Goal: Check status

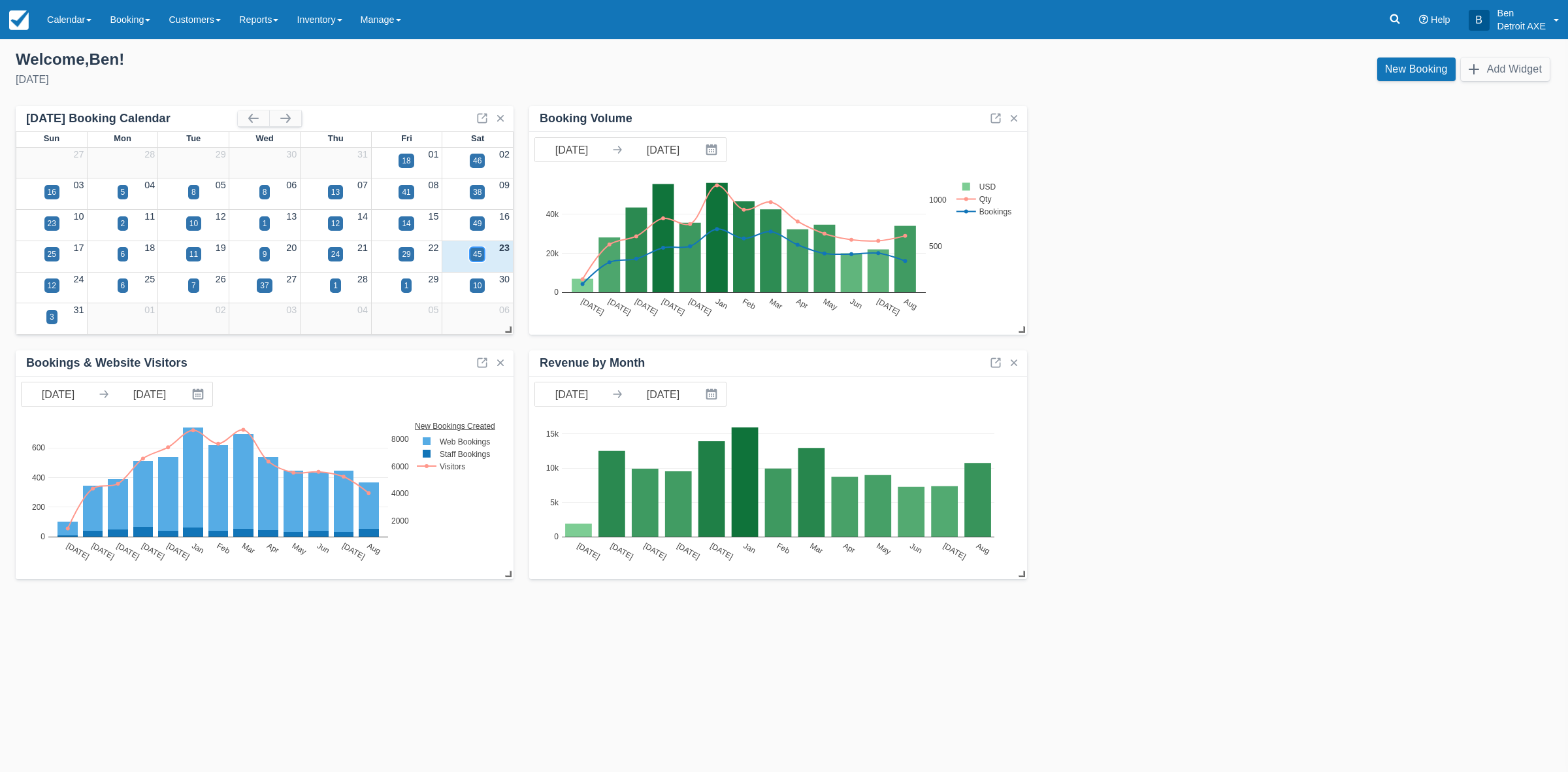
click at [478, 254] on div "45" at bounding box center [478, 254] width 9 height 12
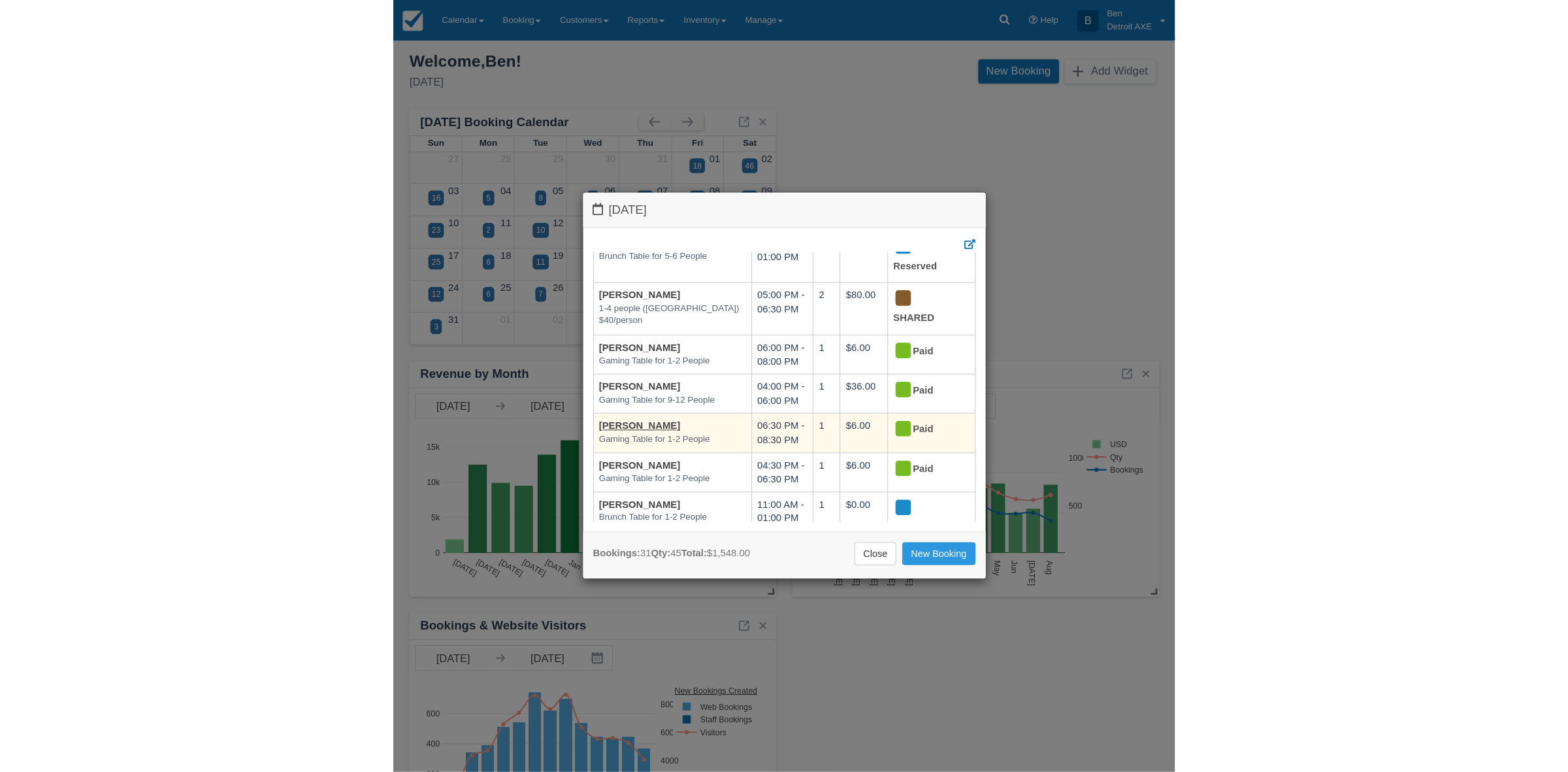
scroll to position [1108, 0]
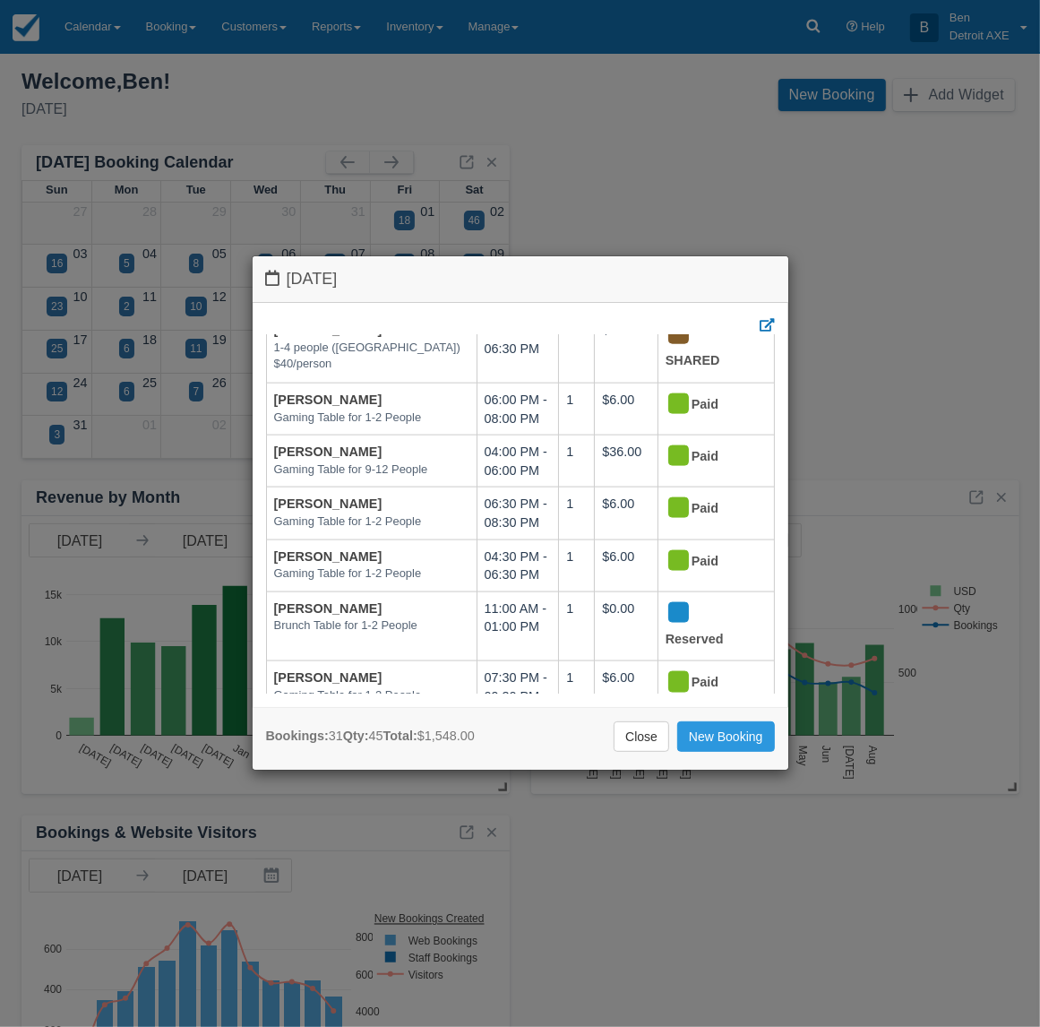
click at [851, 231] on div "Saturday August 23 2025 Booking Aug 23 Qty Amount Status Stefanie Heyser 5-10 p…" at bounding box center [520, 513] width 1040 height 1027
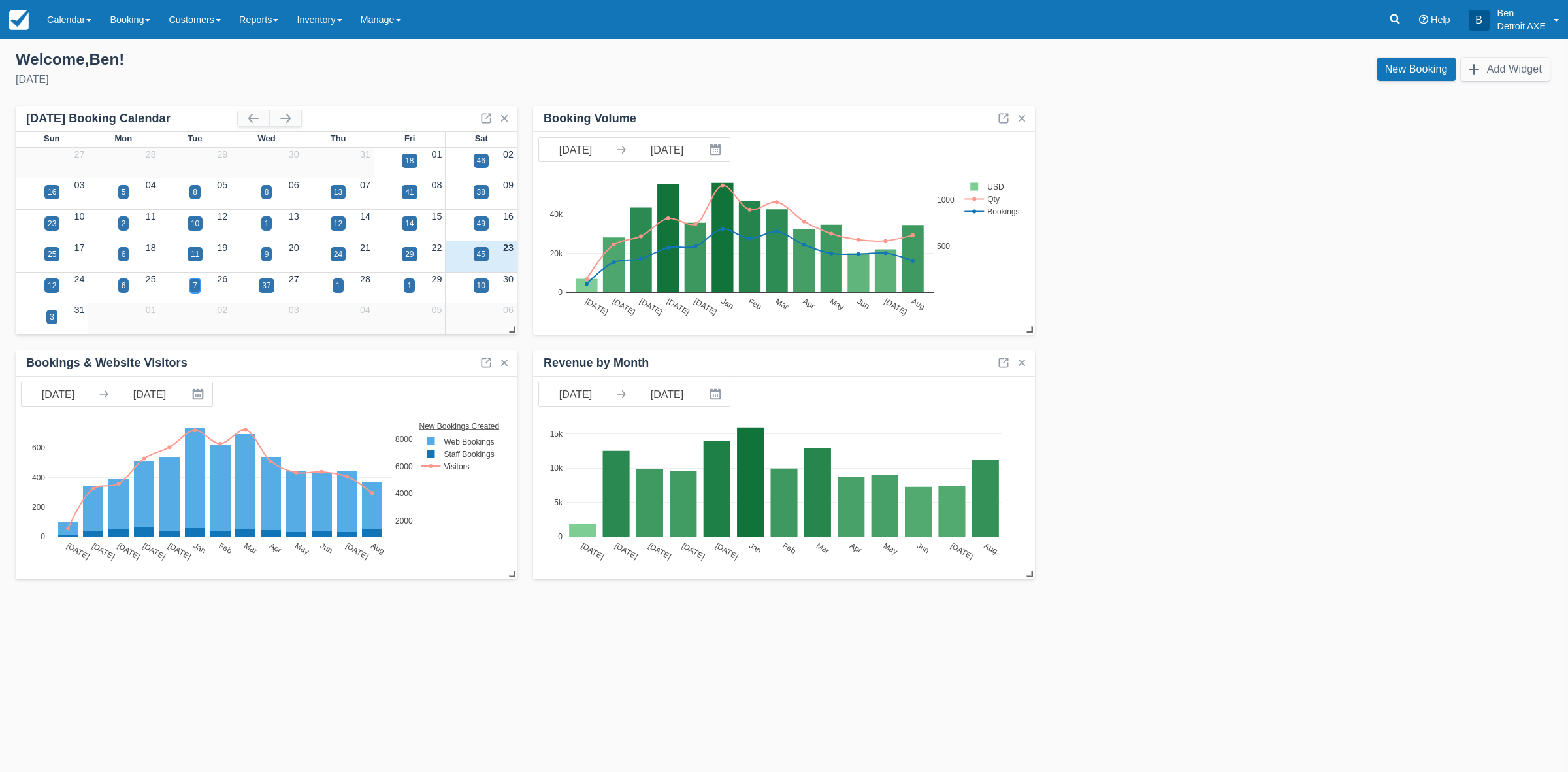
click at [194, 283] on div "7" at bounding box center [195, 285] width 4 height 12
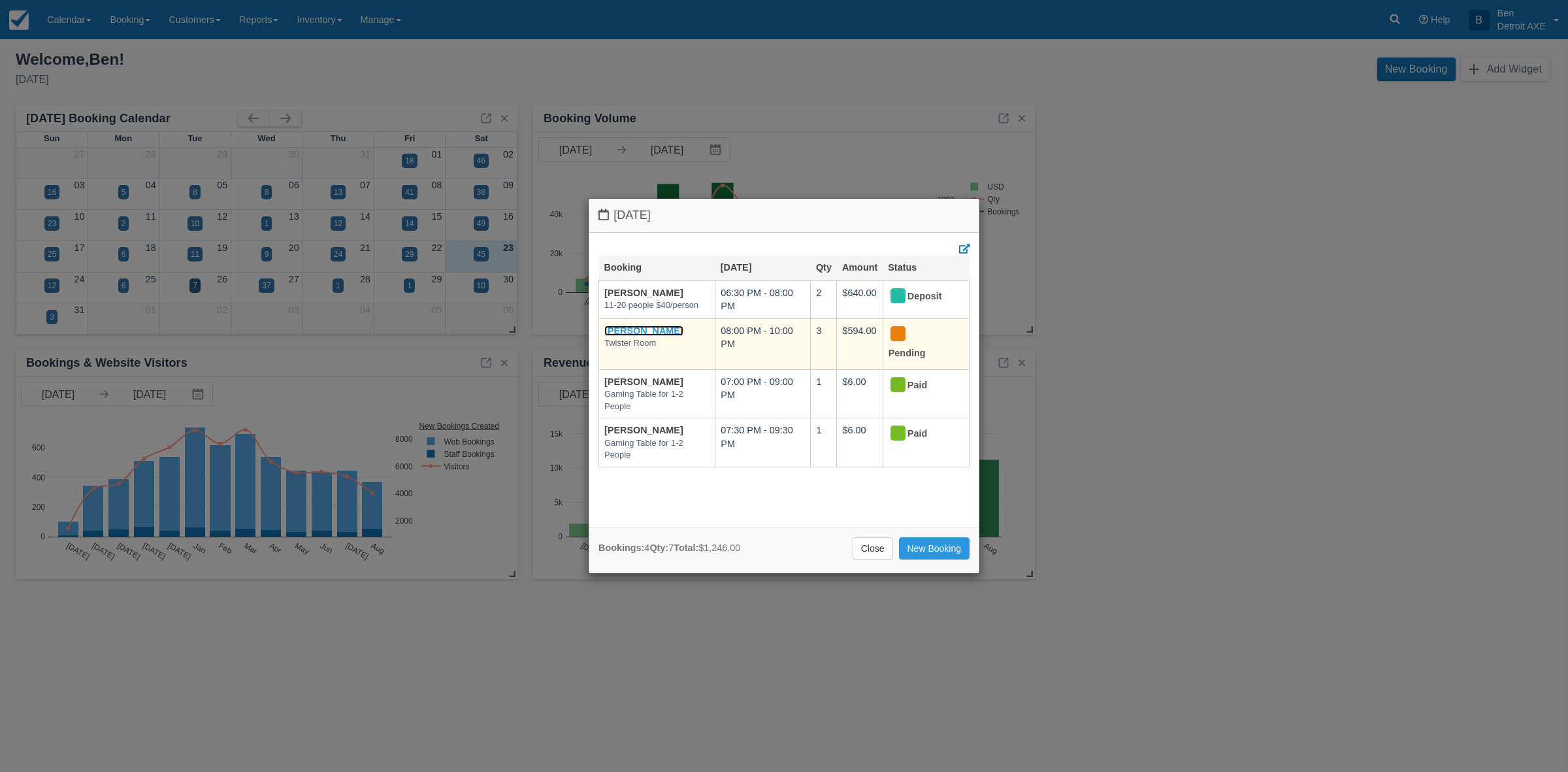
click at [632, 336] on link "Lori Kane" at bounding box center [644, 331] width 79 height 10
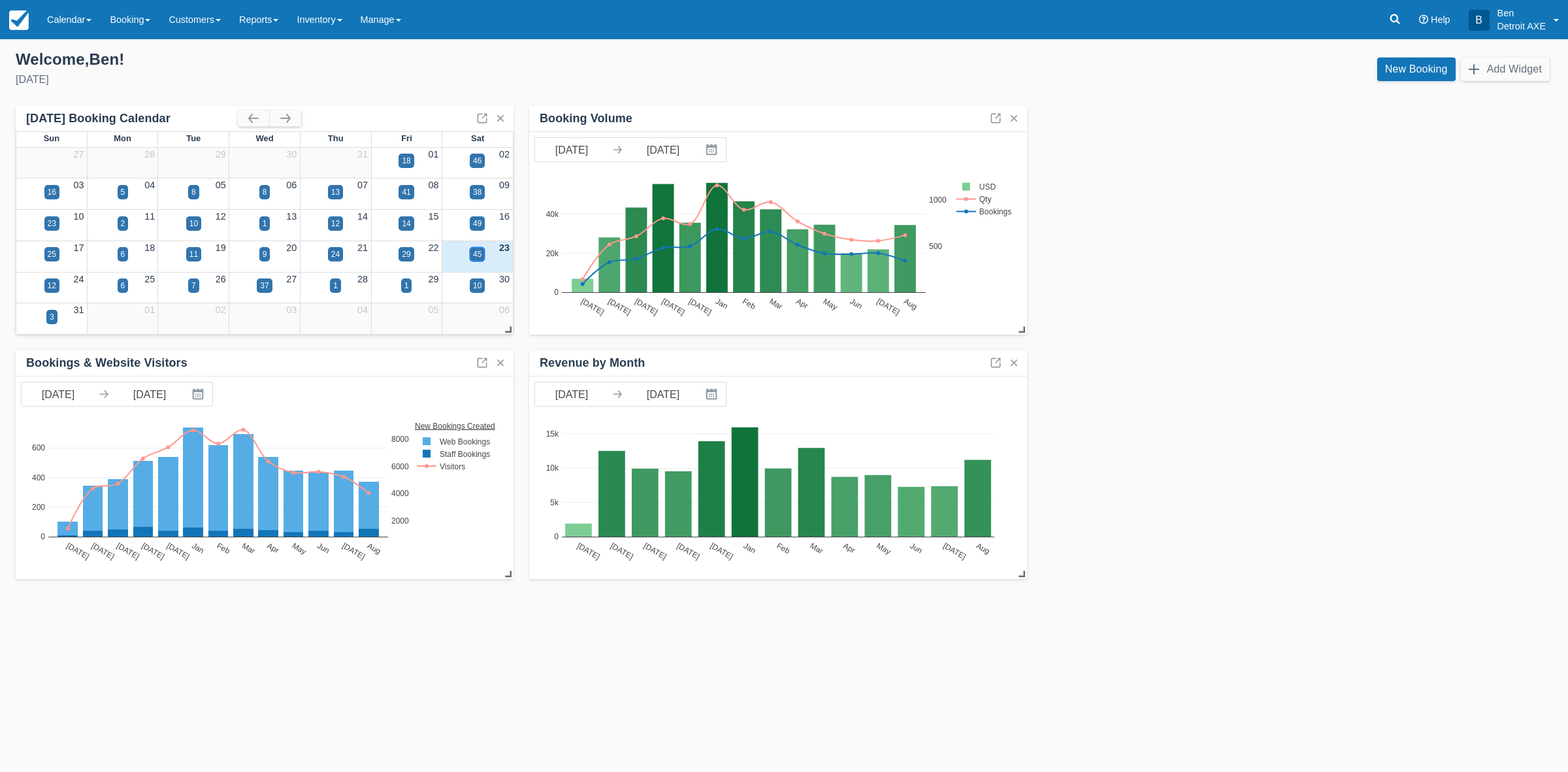
click at [475, 256] on div "45" at bounding box center [478, 254] width 9 height 12
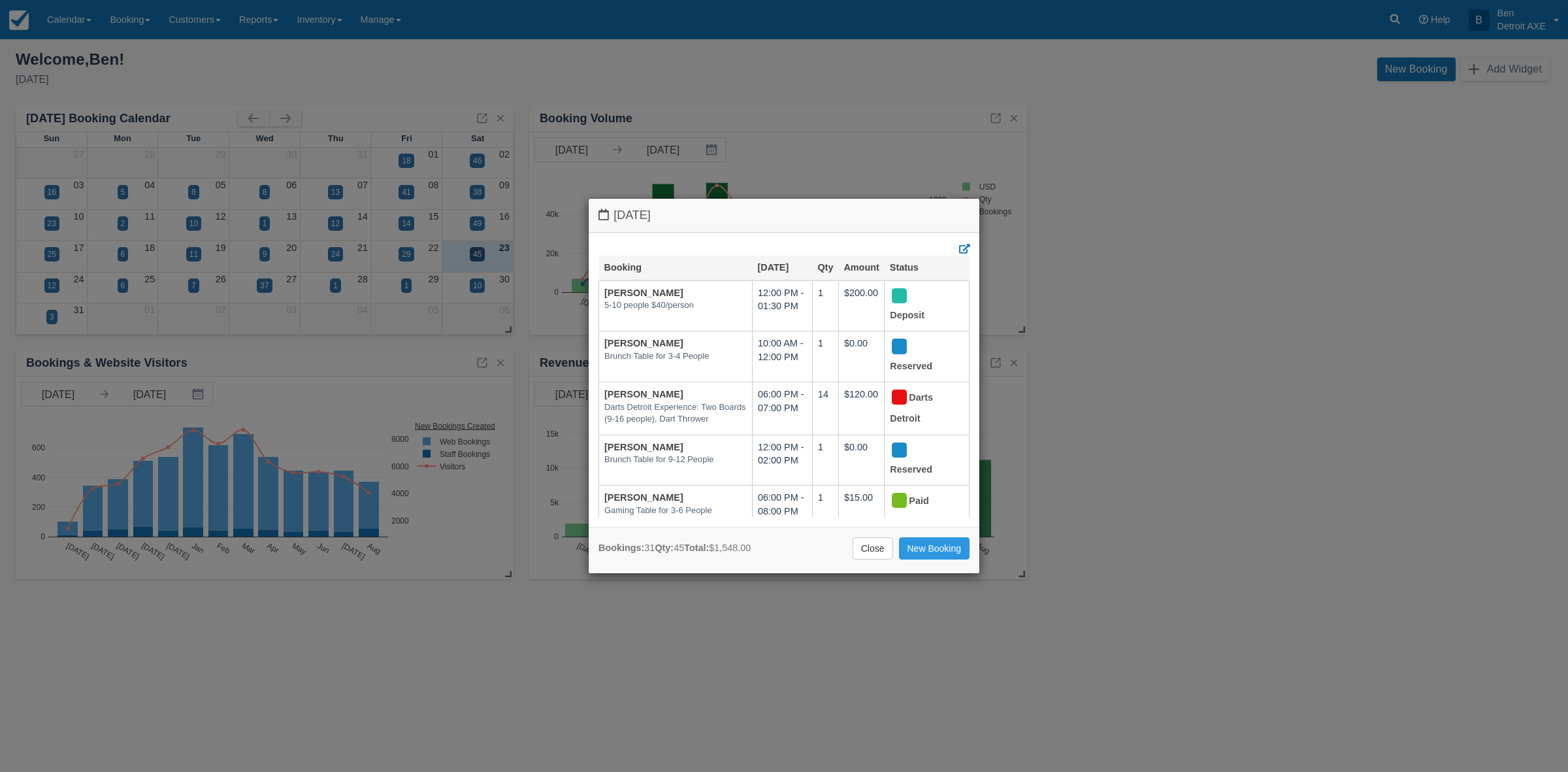
click at [196, 285] on div "Saturday August 23 2025 Booking Aug 23 Qty Amount Status Stefanie Heyser 5-10 p…" at bounding box center [784, 386] width 1568 height 772
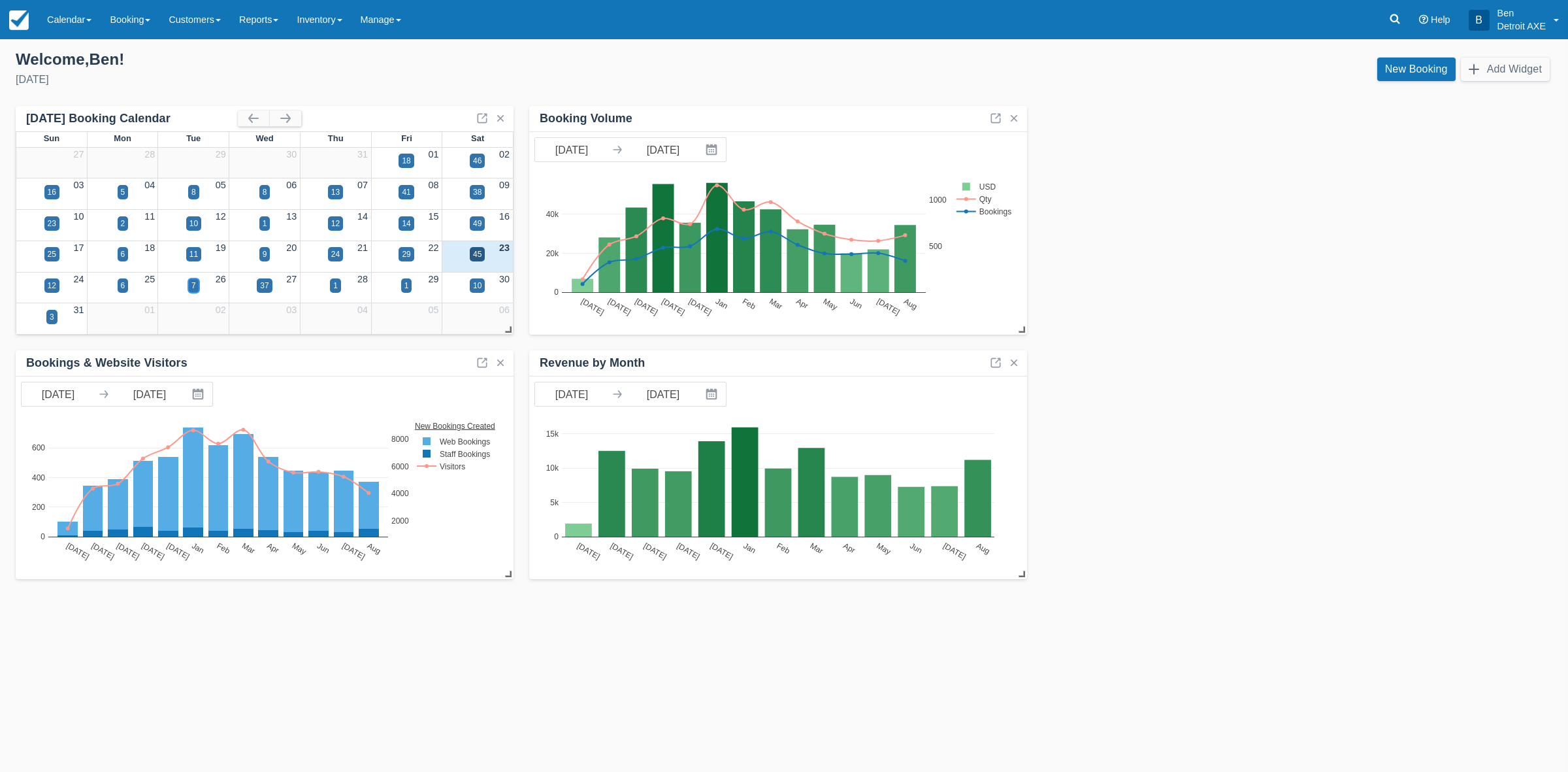
click at [198, 285] on div "7" at bounding box center [193, 286] width 11 height 15
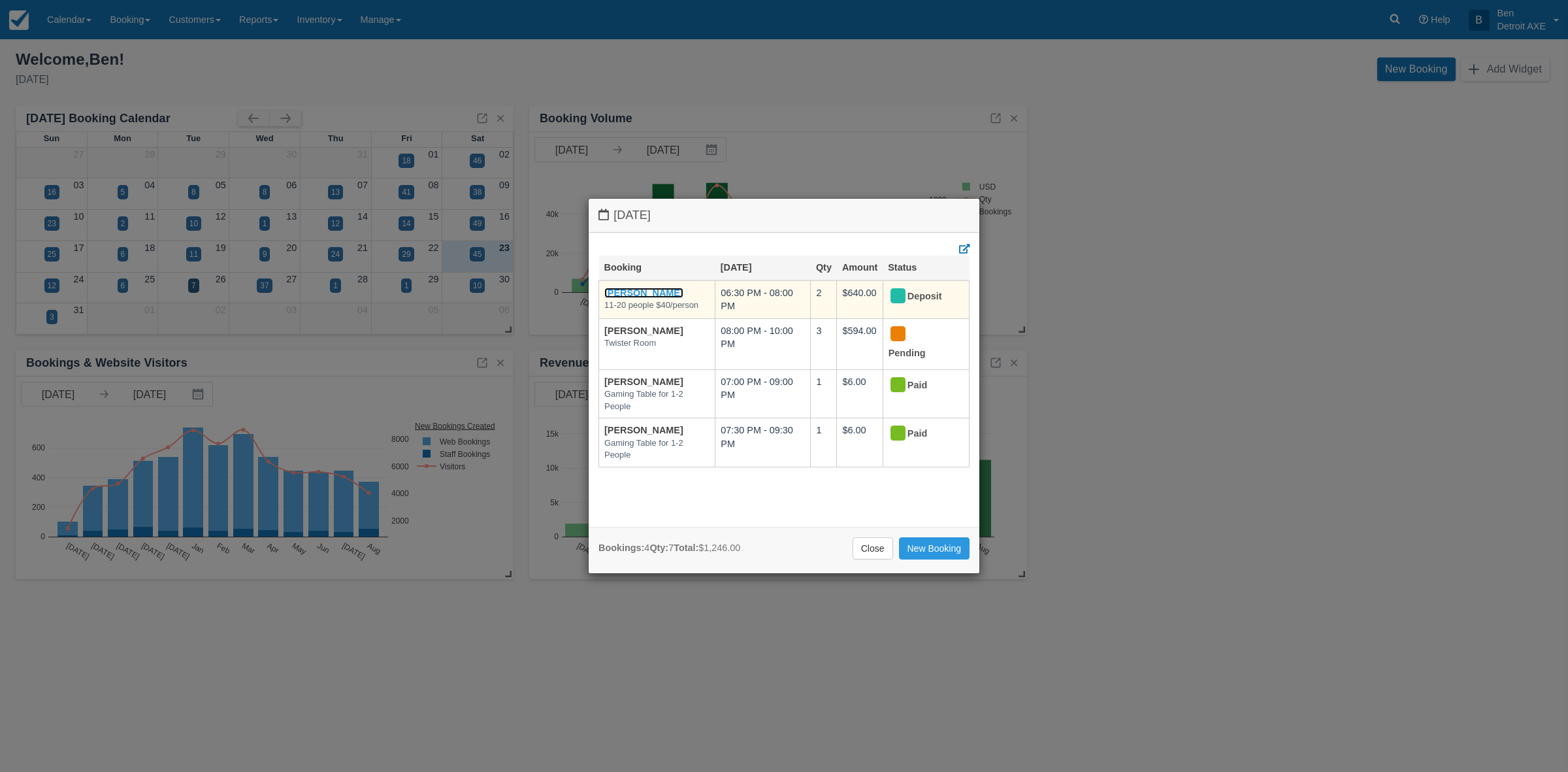
click at [628, 295] on link "Lori Kane" at bounding box center [644, 293] width 79 height 10
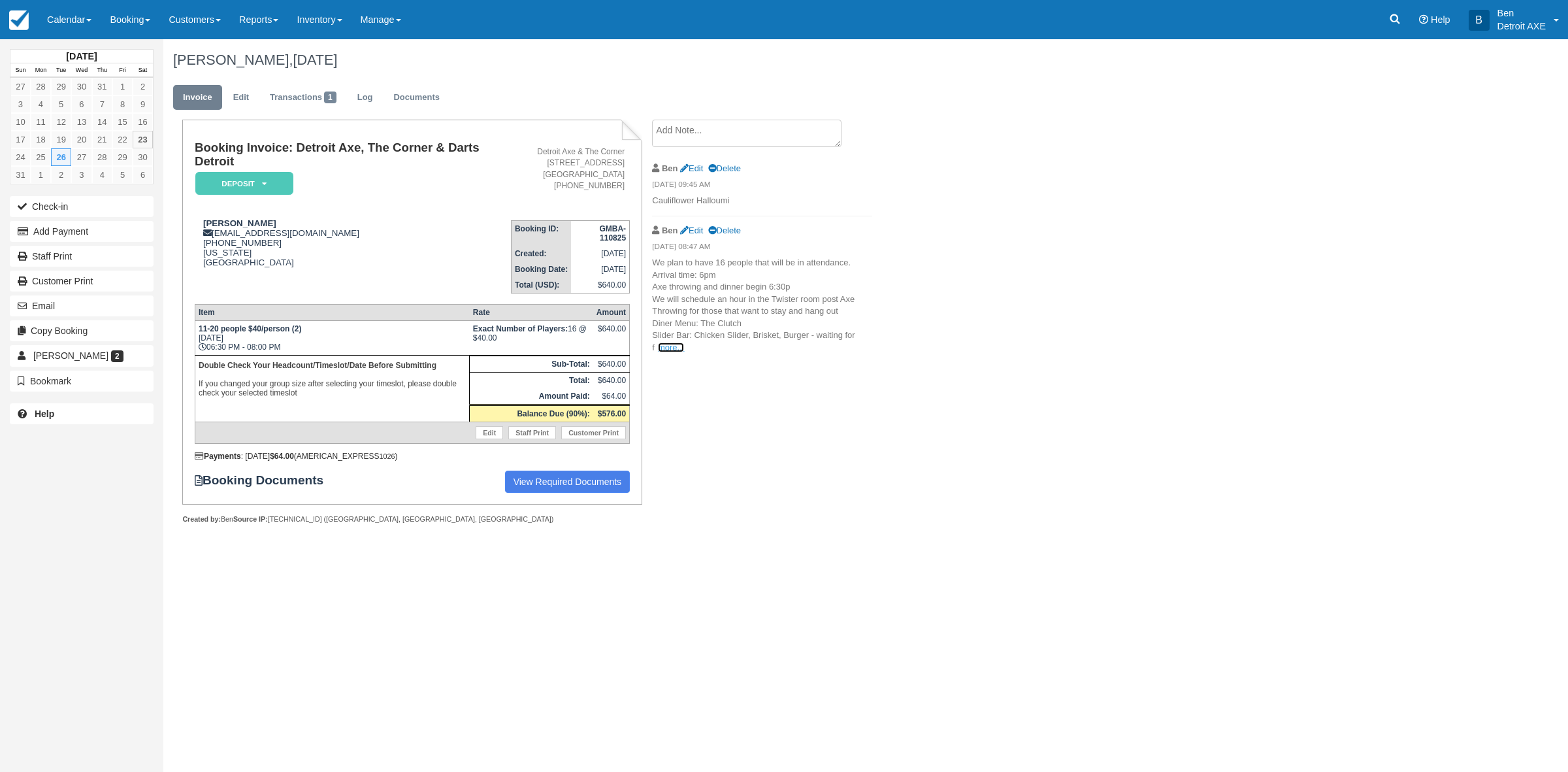
click at [659, 348] on link "more..." at bounding box center [671, 347] width 26 height 9
